Goal: Task Accomplishment & Management: Manage account settings

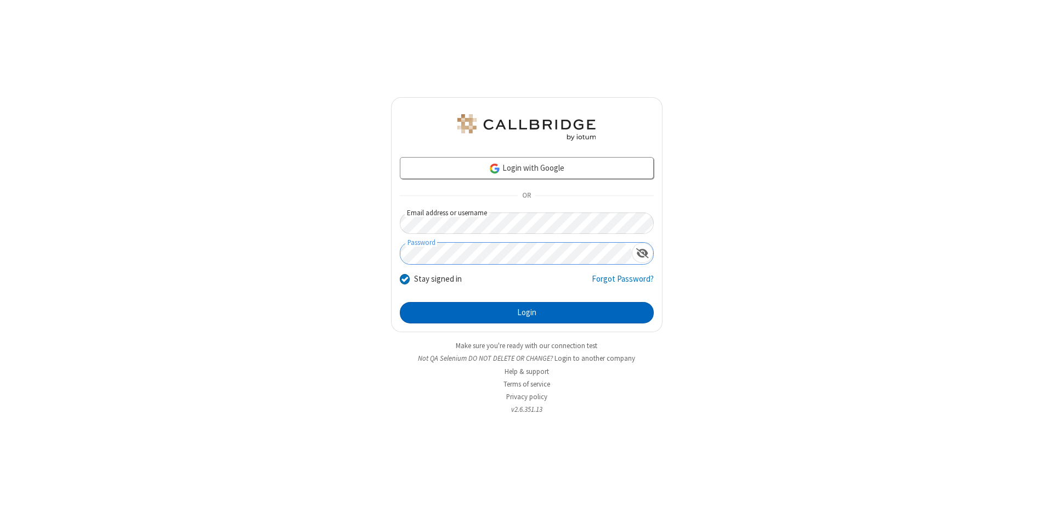
click at [527, 313] on button "Login" at bounding box center [527, 313] width 254 height 22
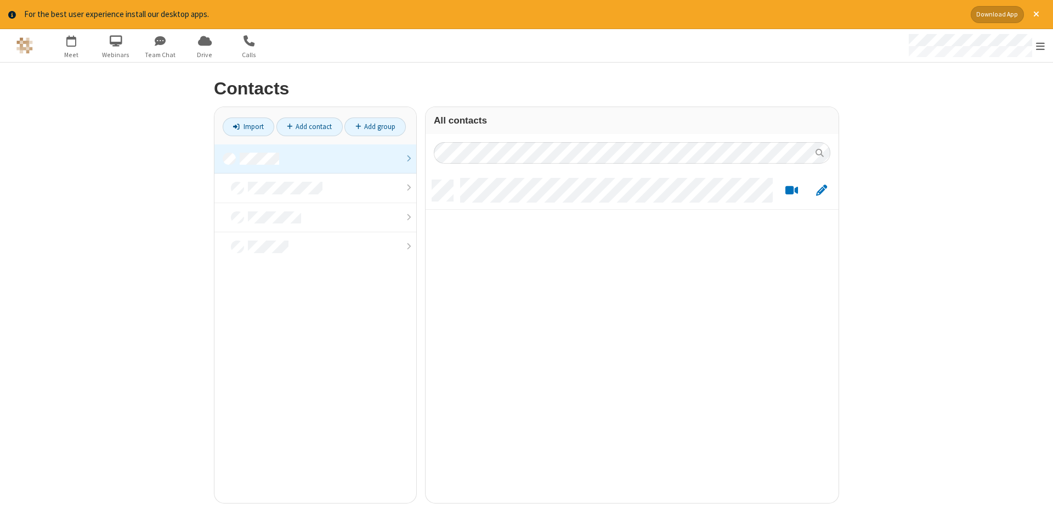
click at [315, 159] on link at bounding box center [316, 159] width 202 height 30
click at [309, 126] on link "Add contact" at bounding box center [309, 126] width 66 height 19
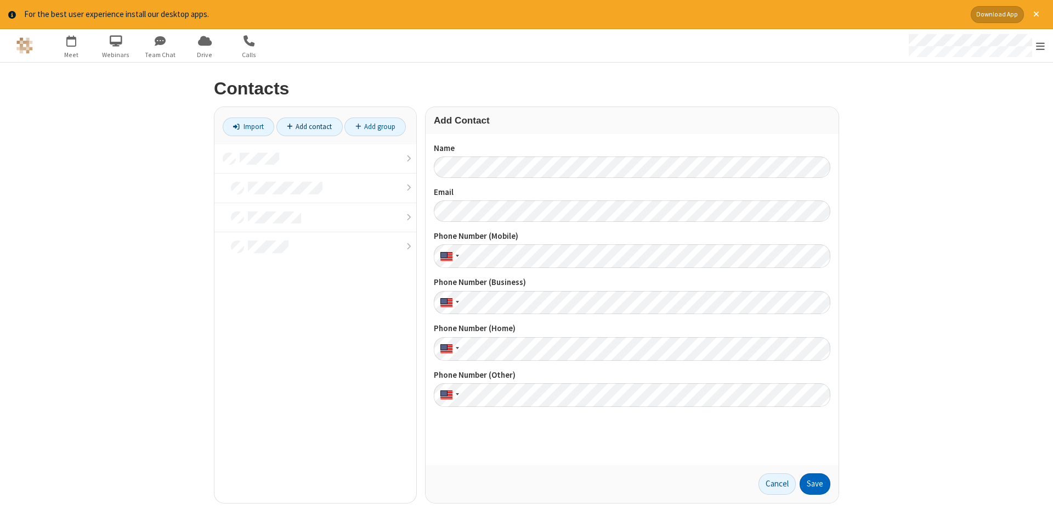
click at [815, 483] on button "Save" at bounding box center [815, 484] width 31 height 22
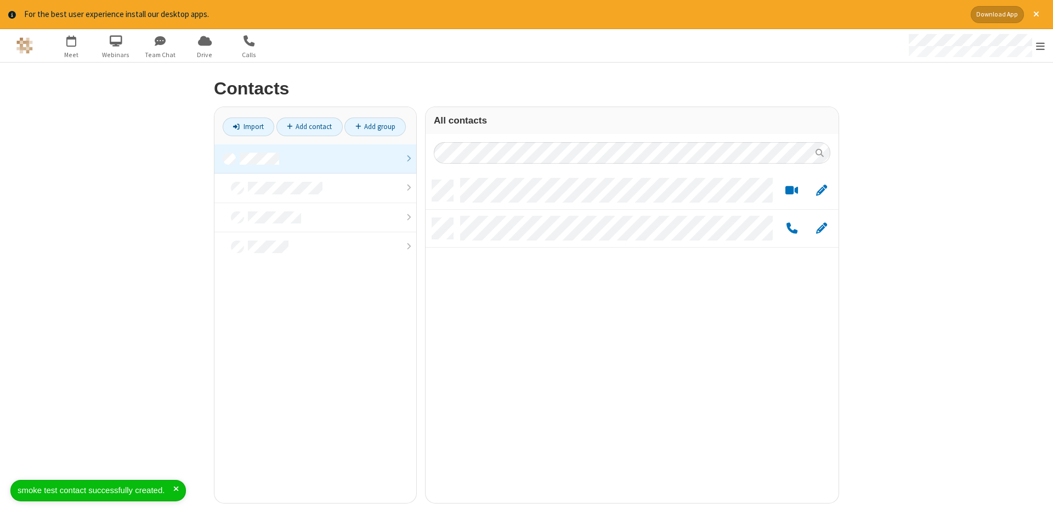
scroll to position [331, 413]
click at [309, 126] on link "Add contact" at bounding box center [309, 126] width 66 height 19
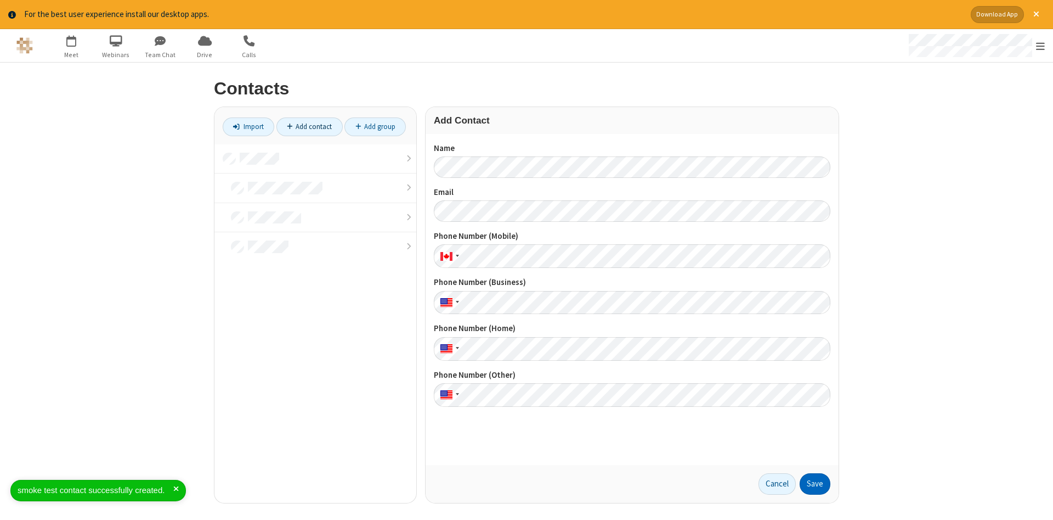
click at [815, 483] on button "Save" at bounding box center [815, 484] width 31 height 22
